Goal: Task Accomplishment & Management: Manage account settings

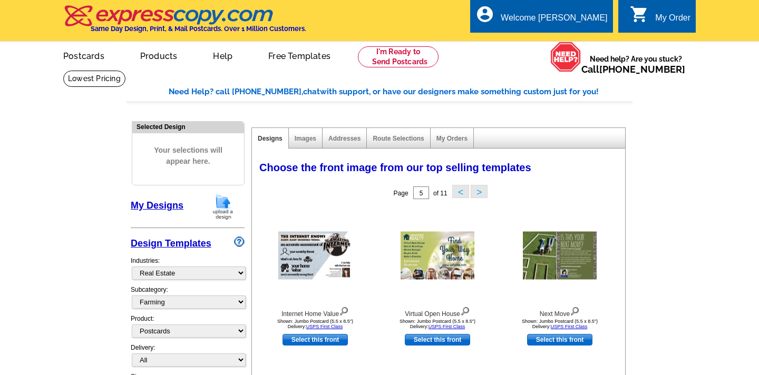
select select "785"
select select "1208"
select select "1"
select select "2"
click at [587, 37] on link "My Account" at bounding box center [581, 40] width 45 height 9
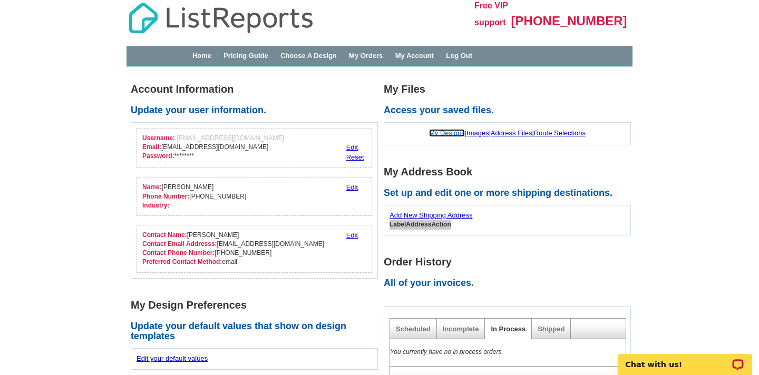
click at [445, 134] on link "My Designs" at bounding box center [447, 133] width 36 height 8
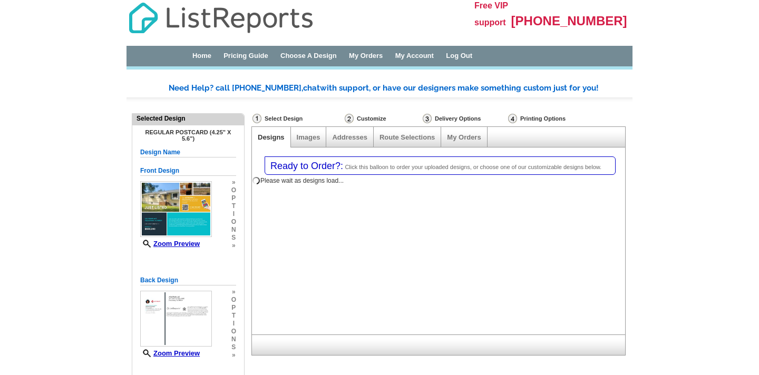
select select "1"
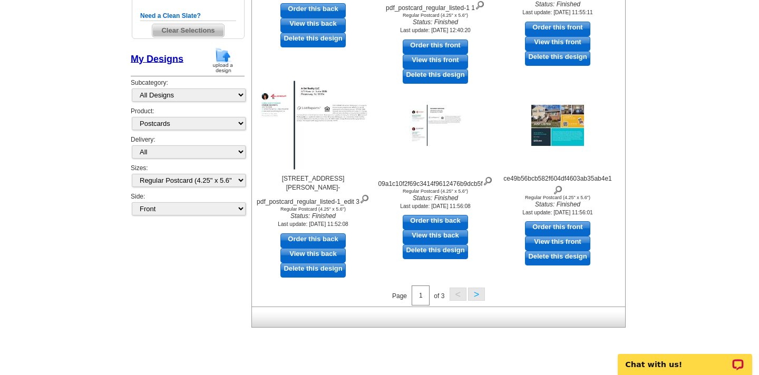
scroll to position [383, 0]
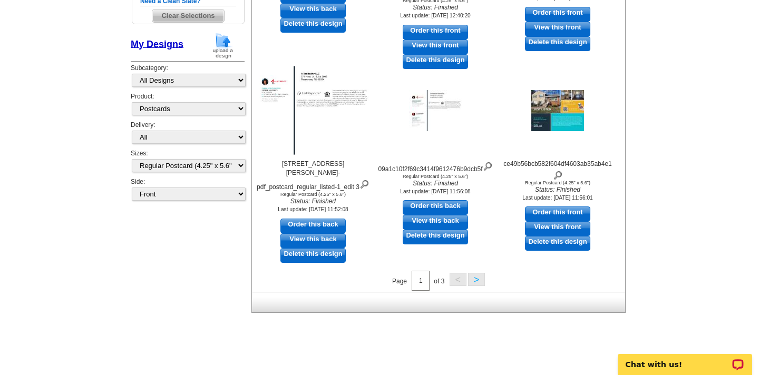
click at [478, 281] on button ">" at bounding box center [476, 279] width 17 height 13
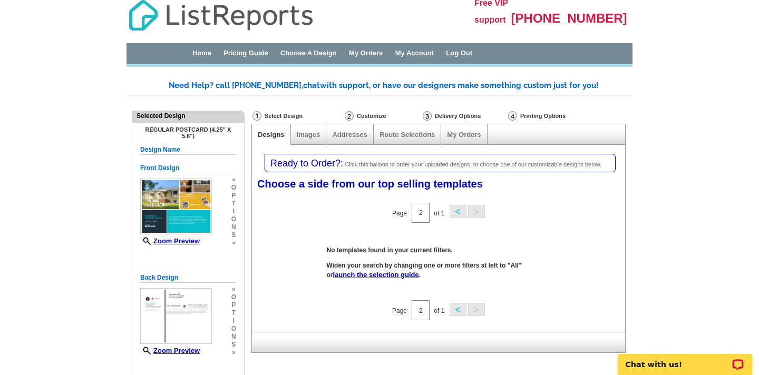
scroll to position [0, 0]
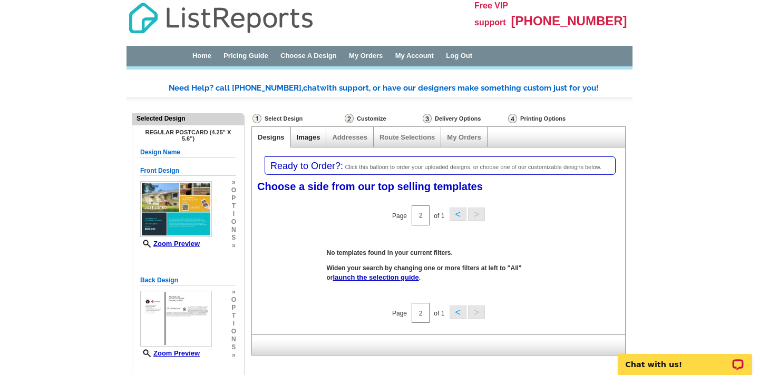
click at [309, 133] on link "Images" at bounding box center [309, 137] width 24 height 8
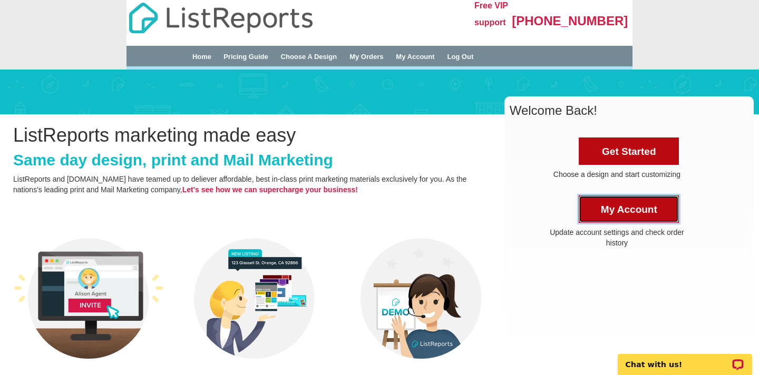
click at [617, 209] on link "My Account" at bounding box center [629, 209] width 100 height 27
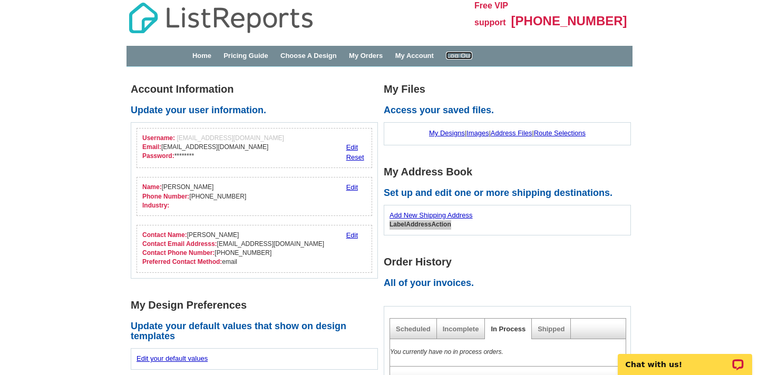
click at [472, 56] on link "Log Out" at bounding box center [459, 56] width 26 height 8
